Goal: Task Accomplishment & Management: Use online tool/utility

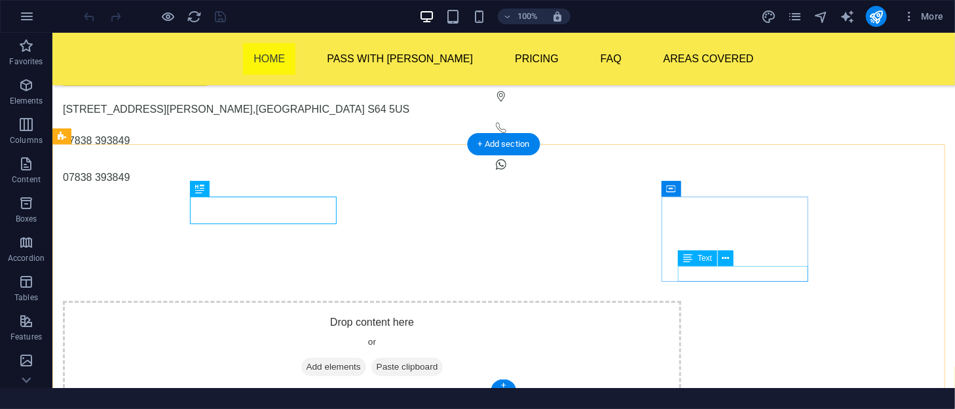
scroll to position [201, 0]
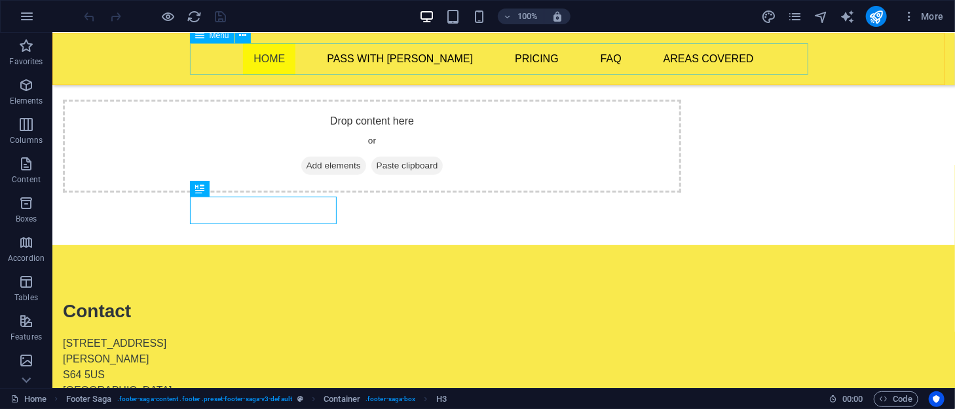
click at [306, 64] on nav "Home Pass With Ash Theory Test Pro Beginner Lessons Part Trained Refresher Less…" at bounding box center [503, 58] width 619 height 31
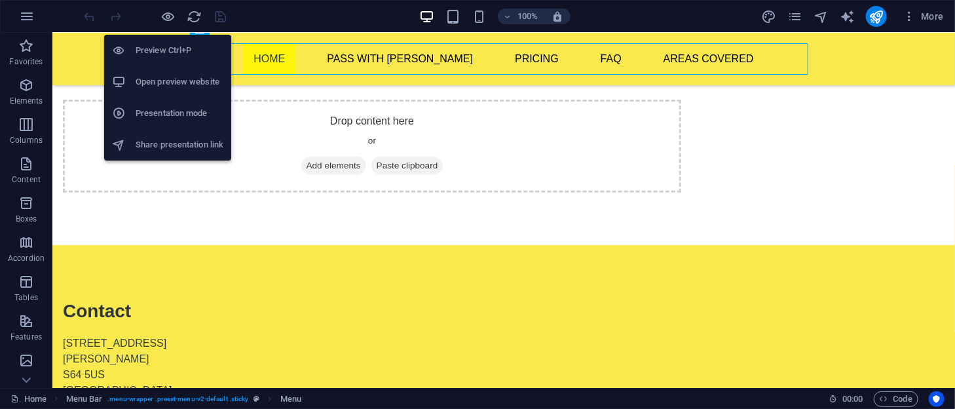
click at [170, 83] on h6 "Open preview website" at bounding box center [180, 82] width 88 height 16
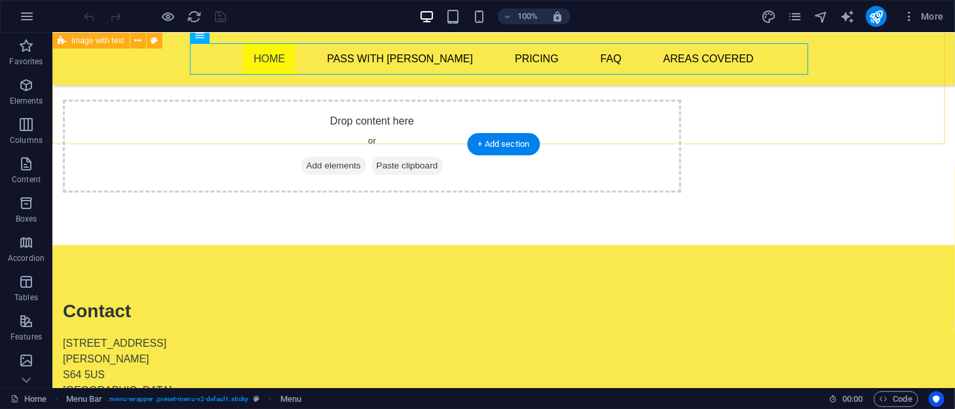
click at [300, 124] on div "Drop content here or Add elements Paste clipboard" at bounding box center [503, 119] width 903 height 250
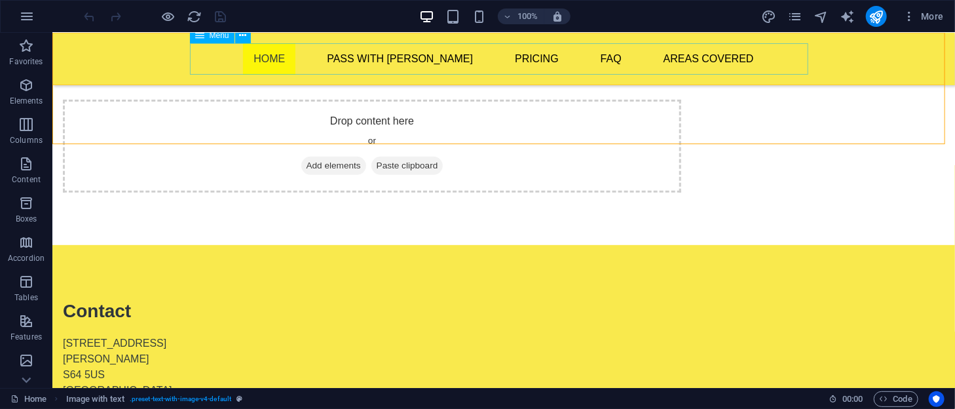
click at [285, 66] on nav "Home Pass With Ash Theory Test Pro Beginner Lessons Part Trained Refresher Less…" at bounding box center [503, 58] width 619 height 31
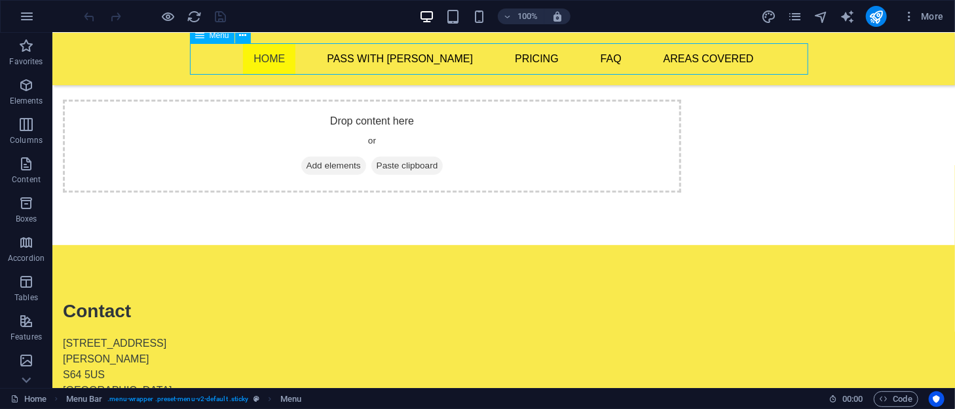
click at [285, 66] on nav "Home Pass With Ash Theory Test Pro Beginner Lessons Part Trained Refresher Less…" at bounding box center [503, 58] width 619 height 31
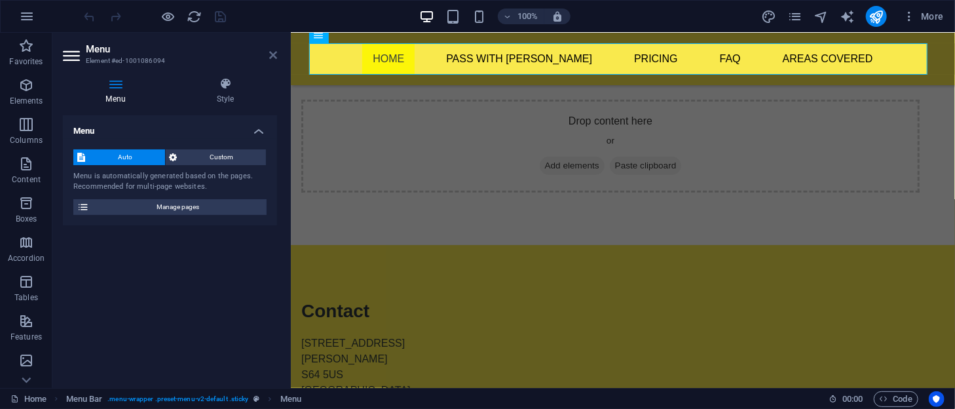
click at [273, 54] on icon at bounding box center [273, 55] width 8 height 10
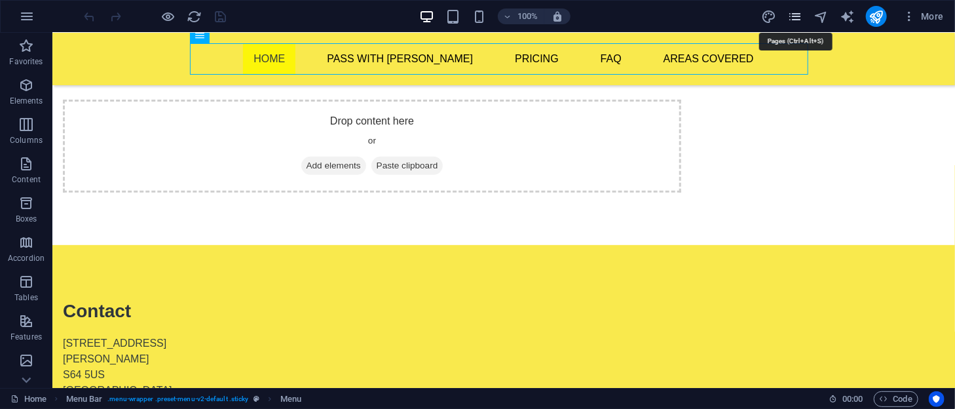
click at [797, 16] on icon "pages" at bounding box center [795, 16] width 15 height 15
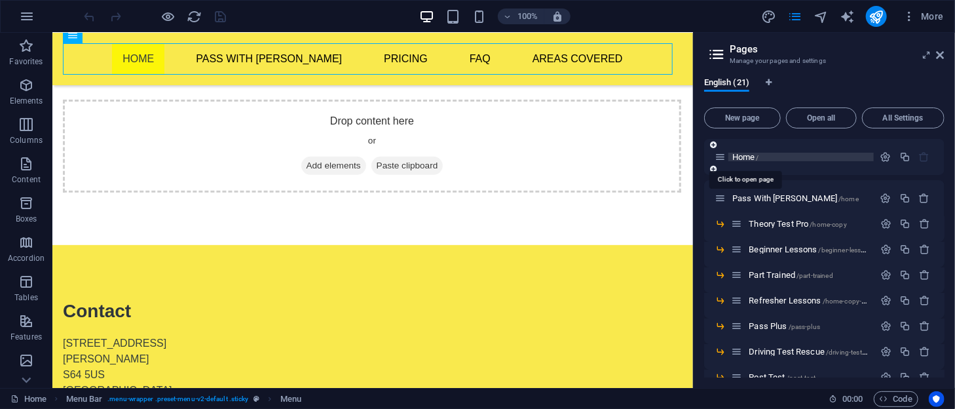
click at [744, 154] on span "Home /" at bounding box center [746, 157] width 27 height 10
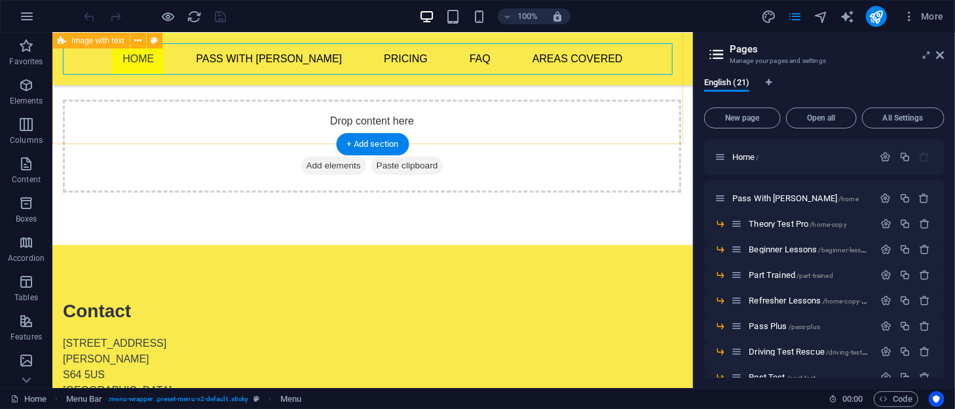
click at [550, 114] on div "Drop content here or Add elements Paste clipboard" at bounding box center [372, 119] width 641 height 250
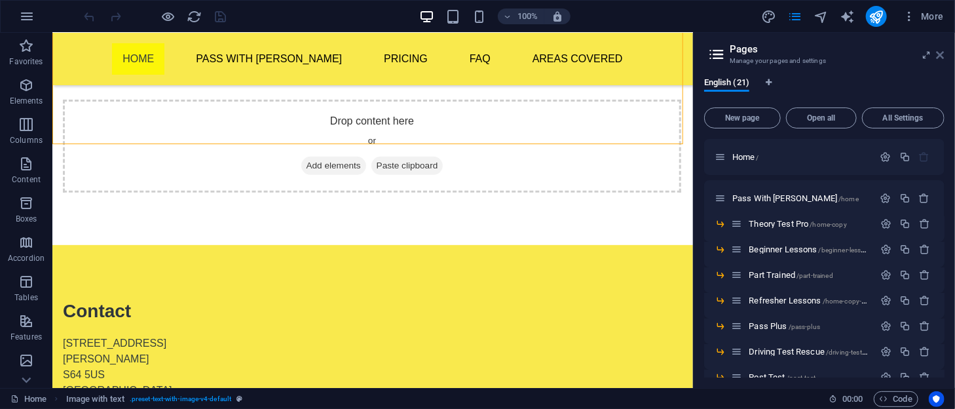
click at [940, 54] on icon at bounding box center [941, 55] width 8 height 10
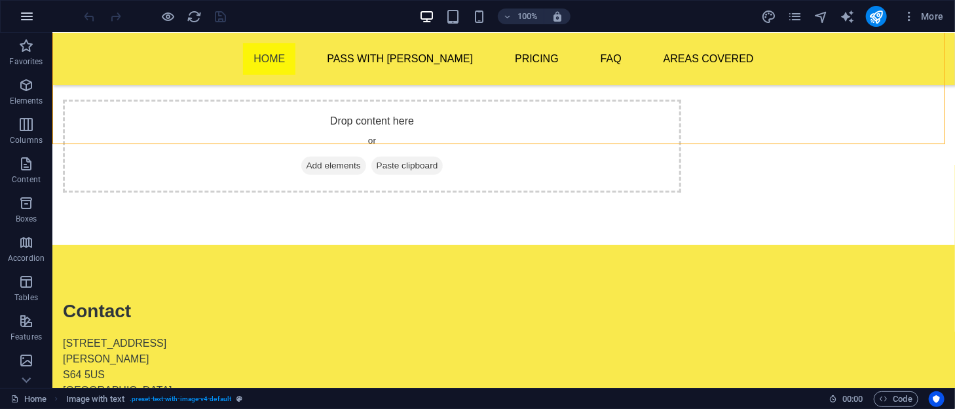
click at [21, 20] on icon "button" at bounding box center [27, 17] width 16 height 16
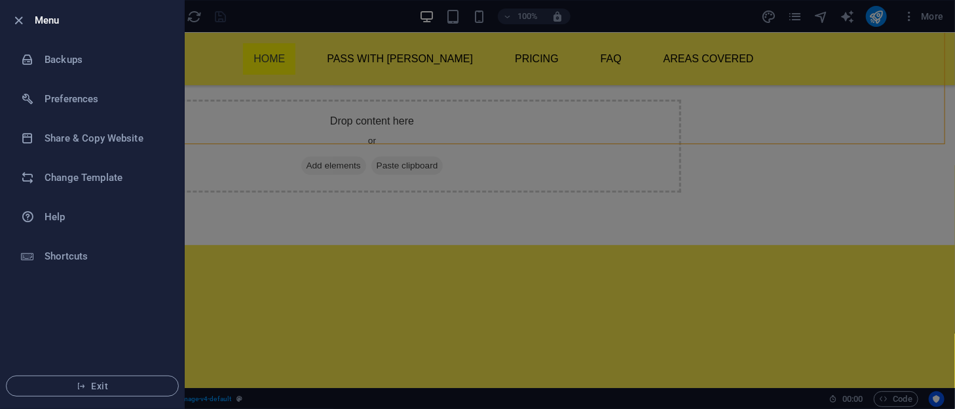
click at [50, 22] on h6 "Menu" at bounding box center [104, 20] width 139 height 16
click at [318, 178] on div at bounding box center [477, 204] width 955 height 409
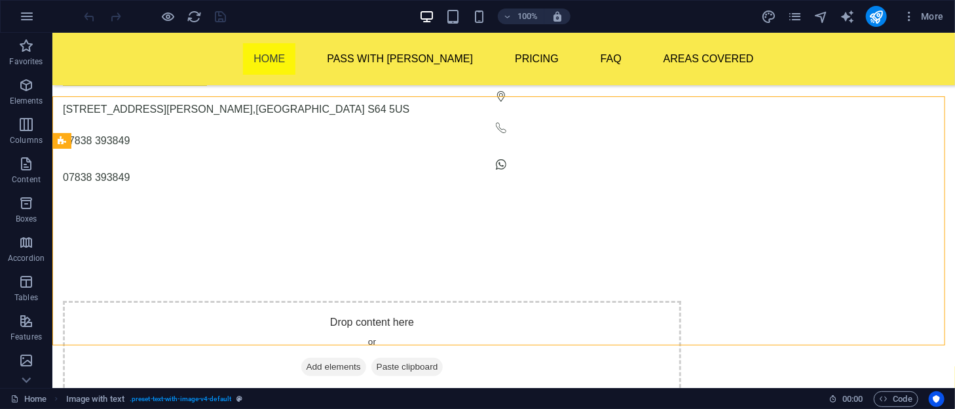
scroll to position [204, 0]
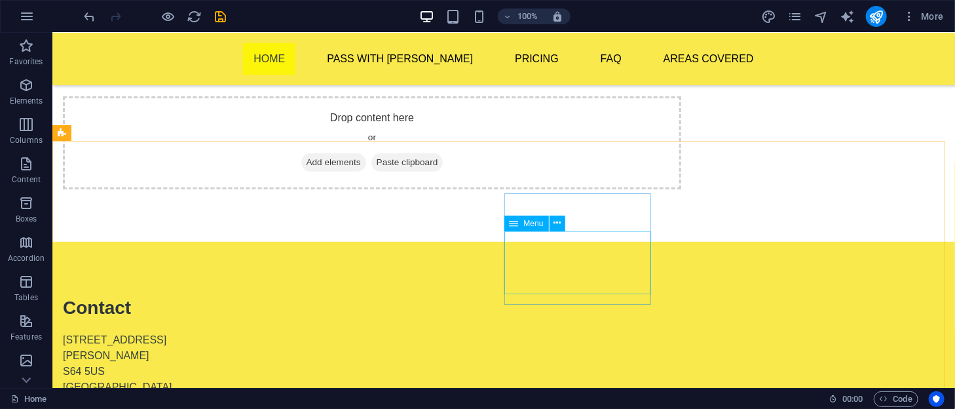
click at [519, 220] on div "Menu" at bounding box center [527, 224] width 45 height 16
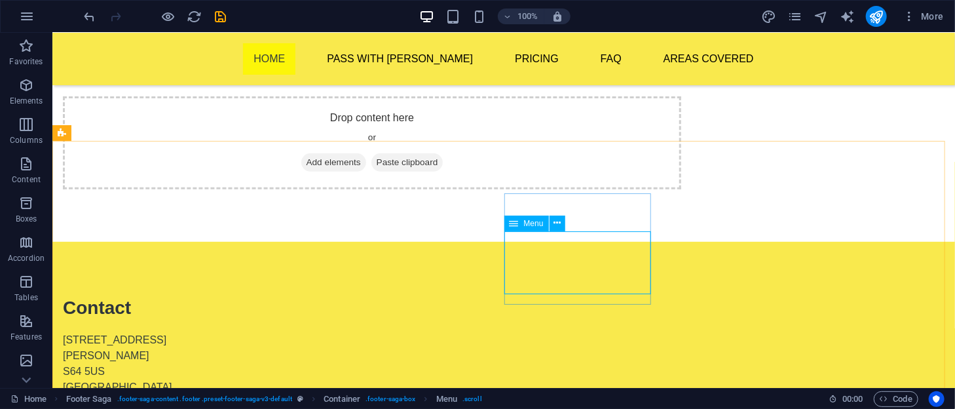
click at [516, 227] on icon at bounding box center [514, 224] width 9 height 16
select select
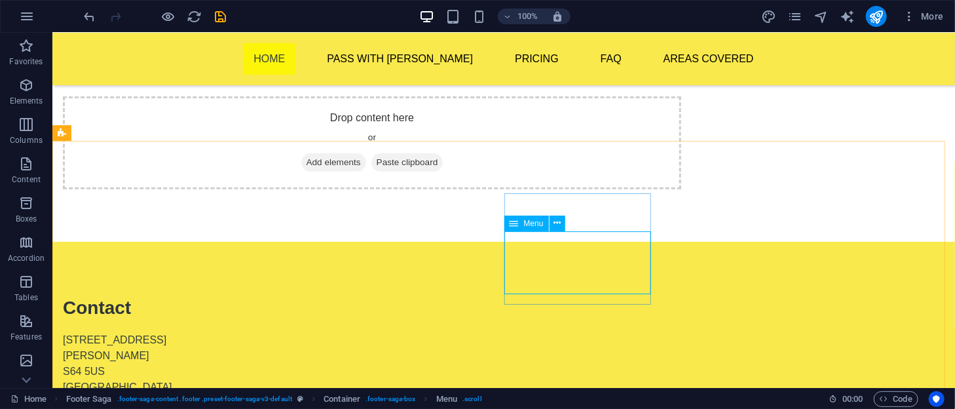
select select
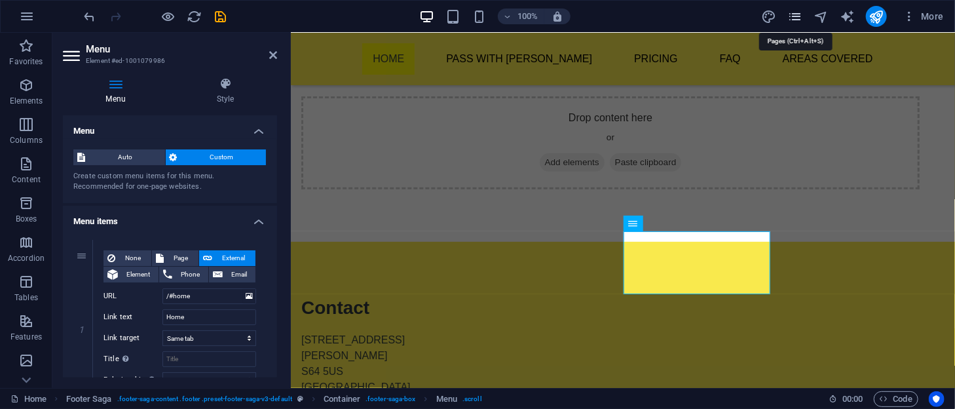
click at [797, 11] on icon "pages" at bounding box center [795, 16] width 15 height 15
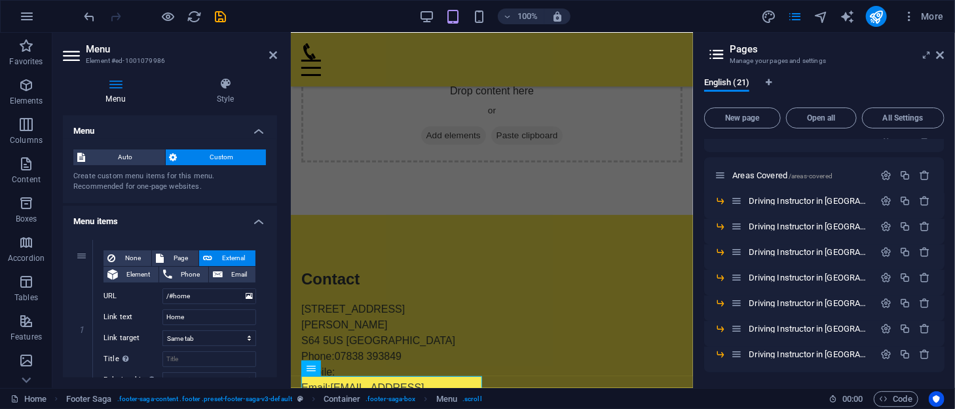
scroll to position [0, 0]
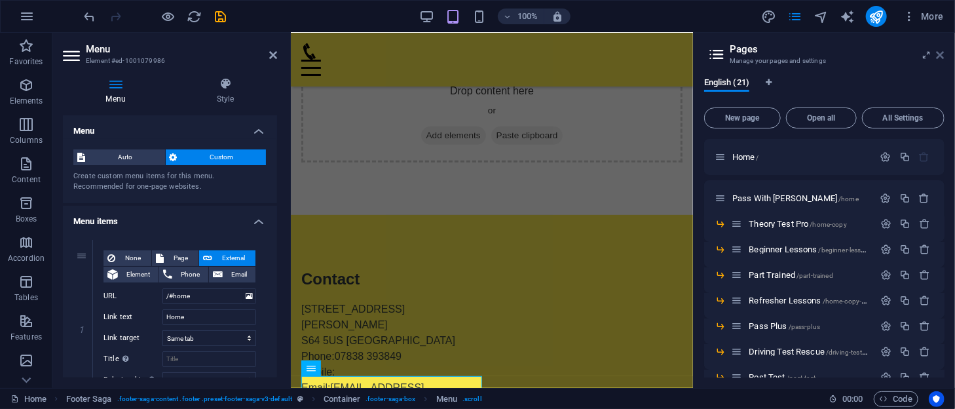
click at [941, 51] on icon at bounding box center [941, 55] width 8 height 10
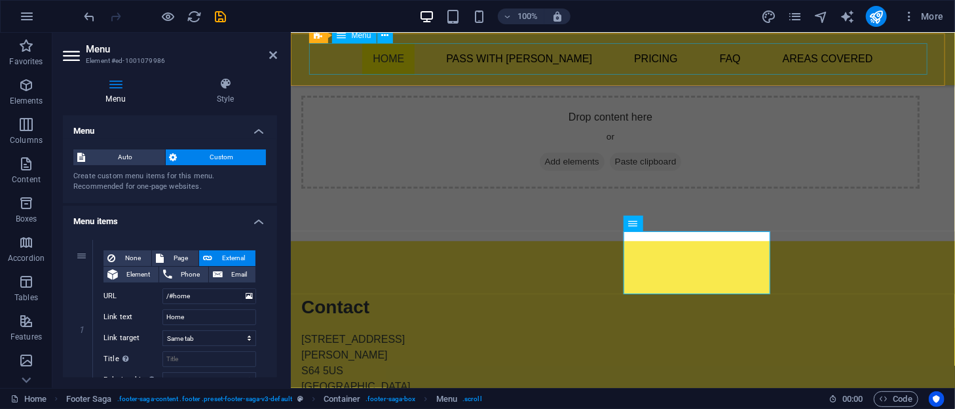
scroll to position [204, 0]
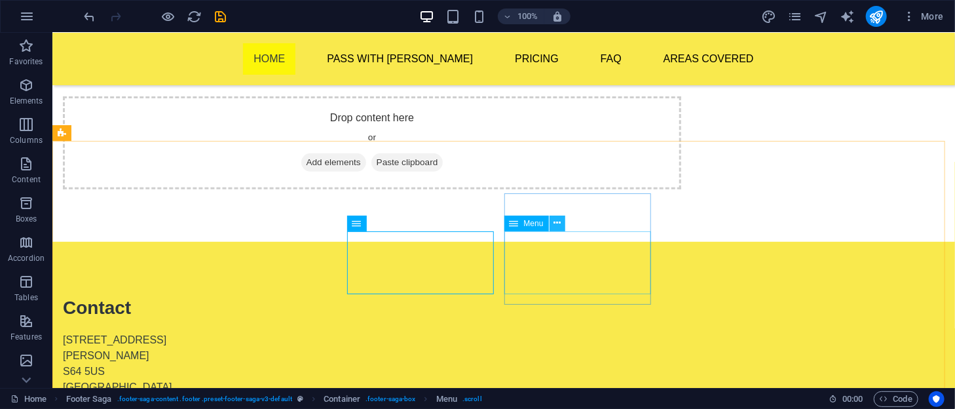
click at [558, 225] on icon at bounding box center [557, 223] width 7 height 14
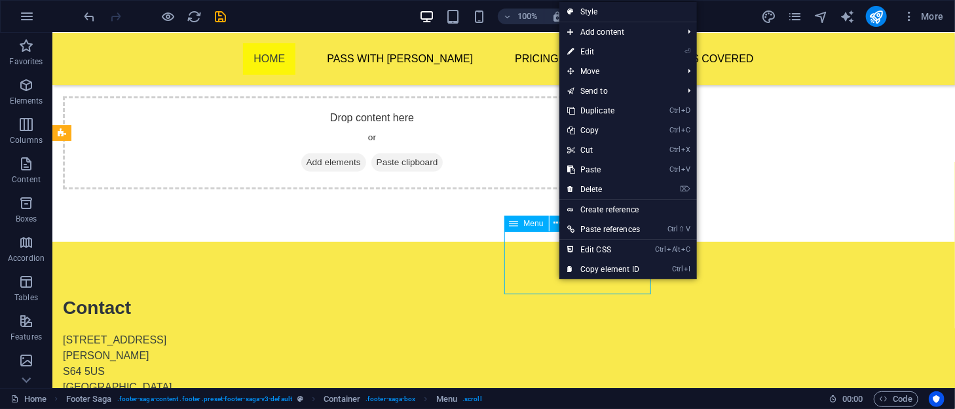
click at [533, 223] on span "Menu" at bounding box center [534, 224] width 20 height 8
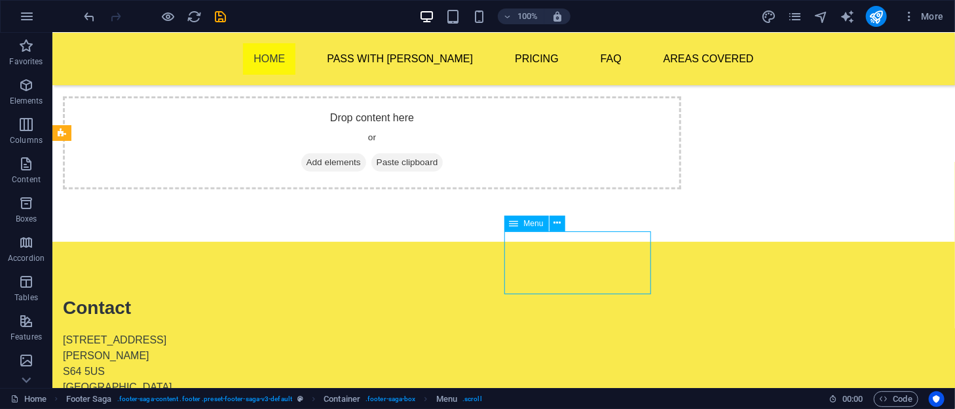
click at [533, 223] on span "Menu" at bounding box center [534, 224] width 20 height 8
select select
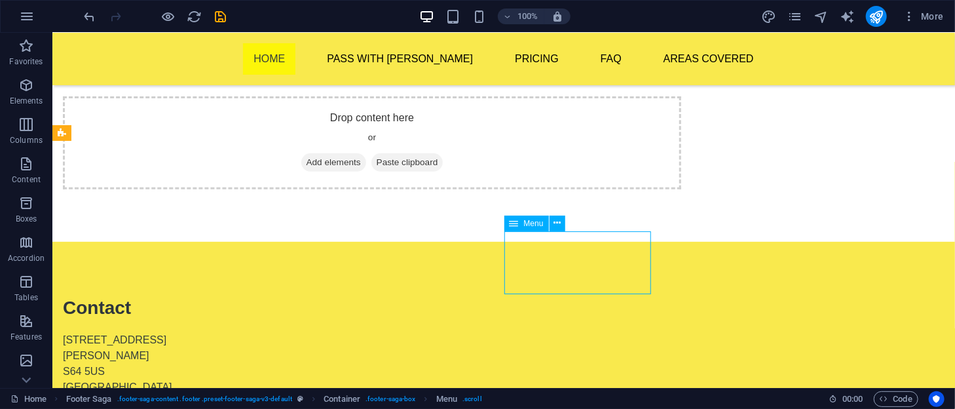
select select
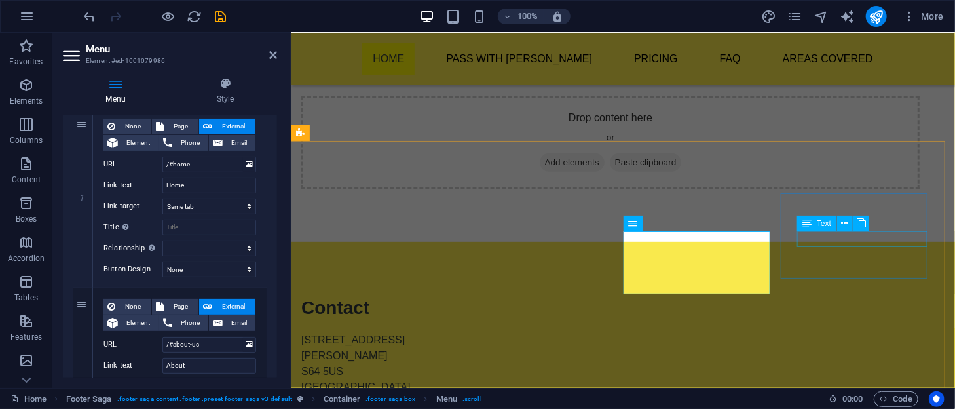
drag, startPoint x: 808, startPoint y: 239, endPoint x: 809, endPoint y: 261, distance: 22.3
